Goal: Navigation & Orientation: Find specific page/section

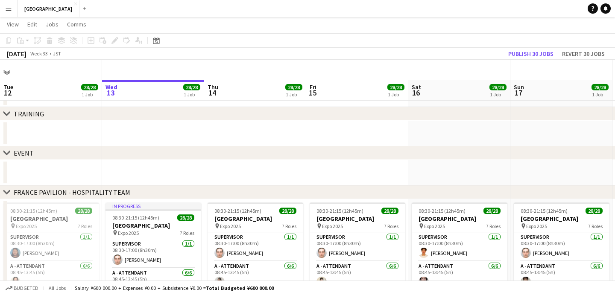
scroll to position [13, 0]
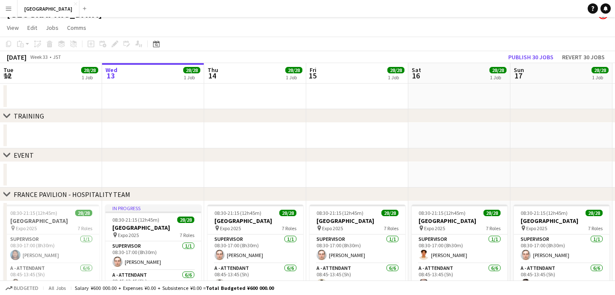
click at [7, 115] on icon "chevron-right" at bounding box center [6, 116] width 7 height 7
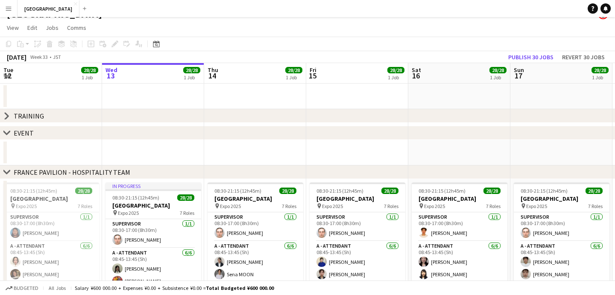
click at [6, 130] on icon "chevron-right" at bounding box center [6, 133] width 7 height 7
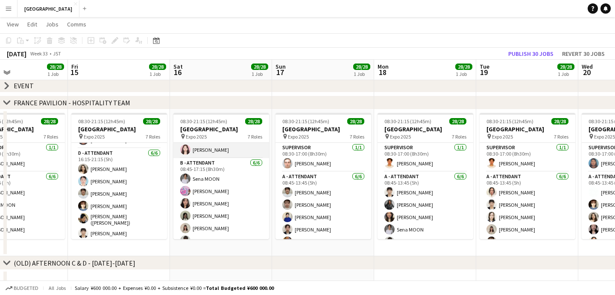
scroll to position [108, 0]
